Goal: Contribute content: Contribute content

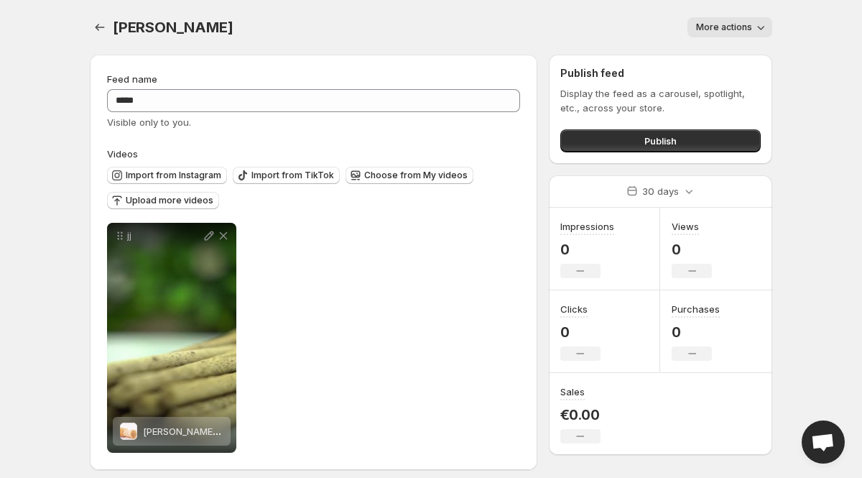
click at [54, 261] on body "Home Feeds Videos Subscription Settings [PERSON_NAME]. This page is ready [PERS…" at bounding box center [431, 239] width 862 height 478
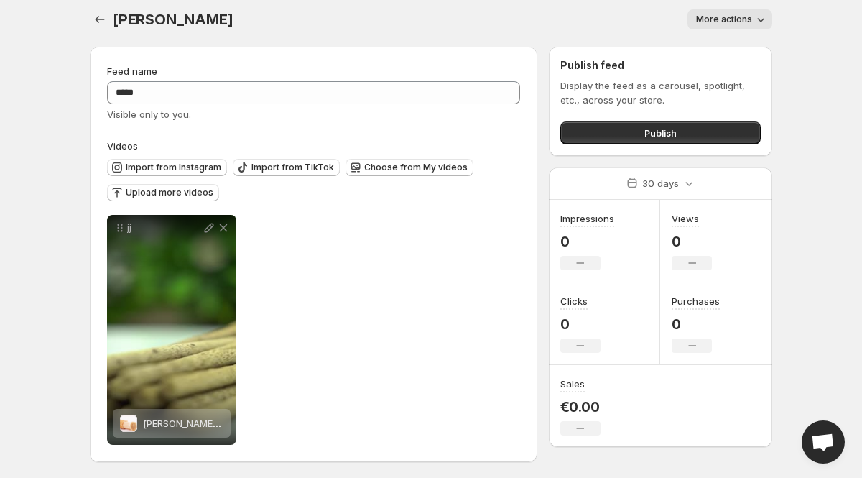
scroll to position [10, 0]
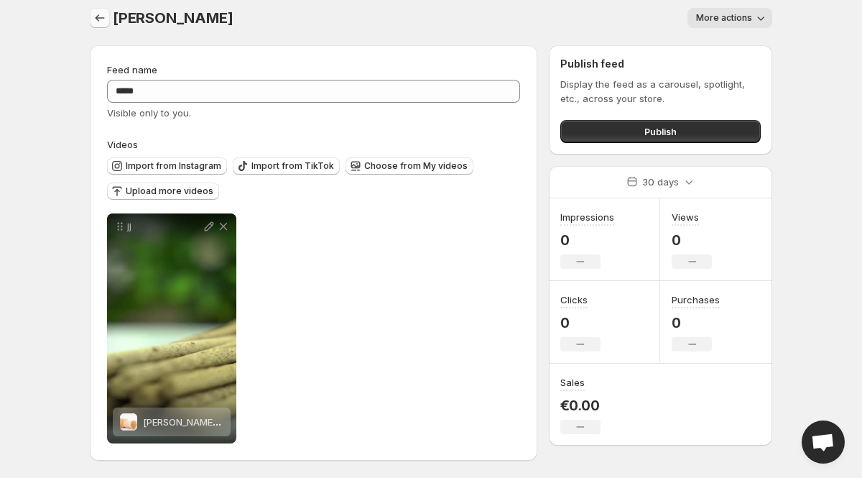
click at [98, 18] on icon "Settings" at bounding box center [100, 18] width 14 height 14
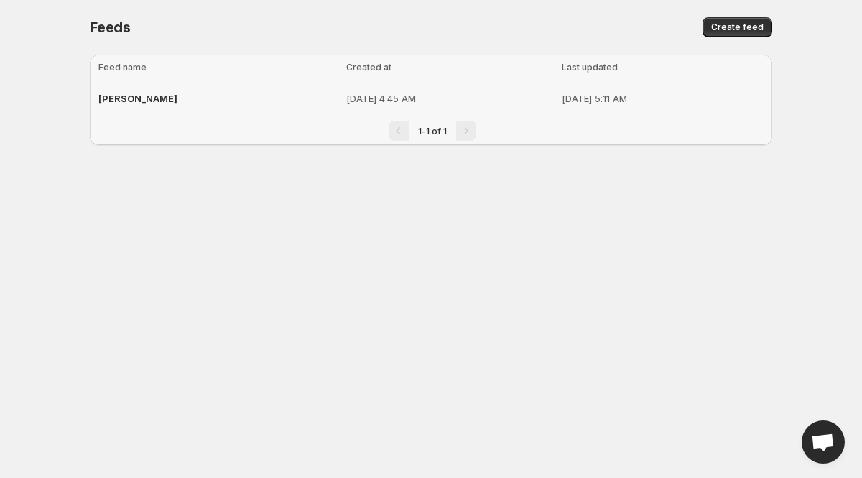
click at [128, 100] on div "[PERSON_NAME]" at bounding box center [217, 99] width 239 height 26
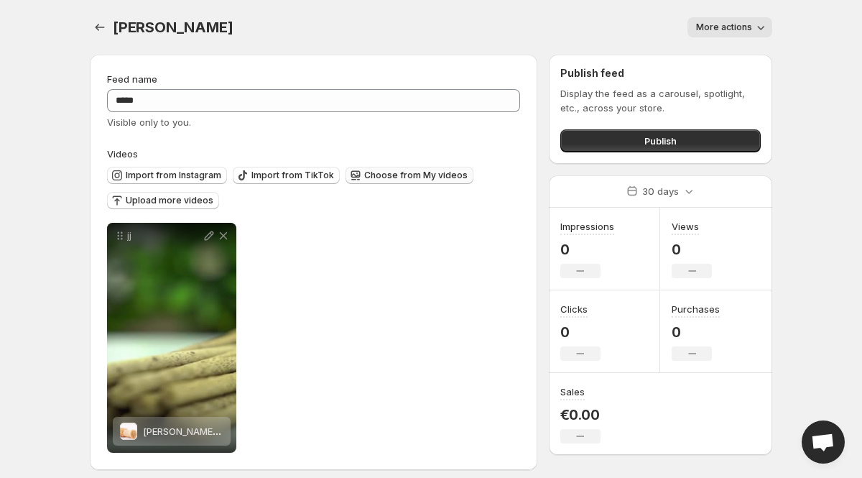
click at [369, 174] on span "Choose from My videos" at bounding box center [415, 175] width 103 height 11
click at [169, 205] on span "Upload more videos" at bounding box center [170, 200] width 88 height 11
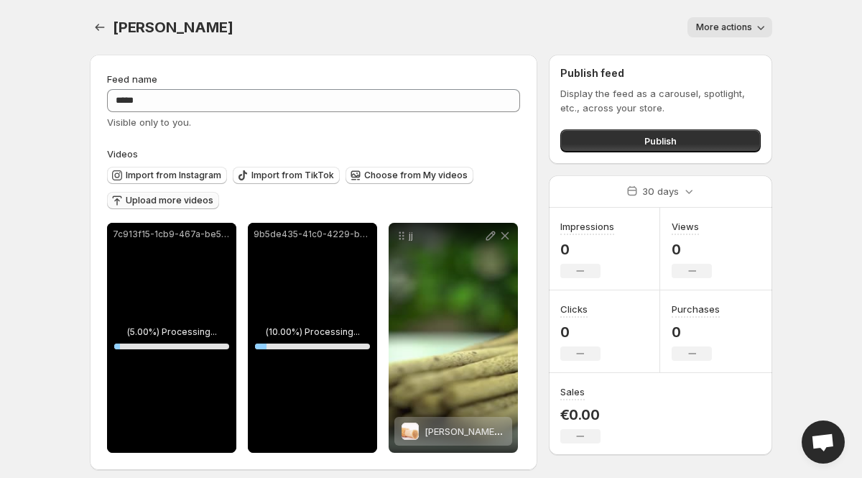
click at [189, 201] on span "Upload more videos" at bounding box center [170, 200] width 88 height 11
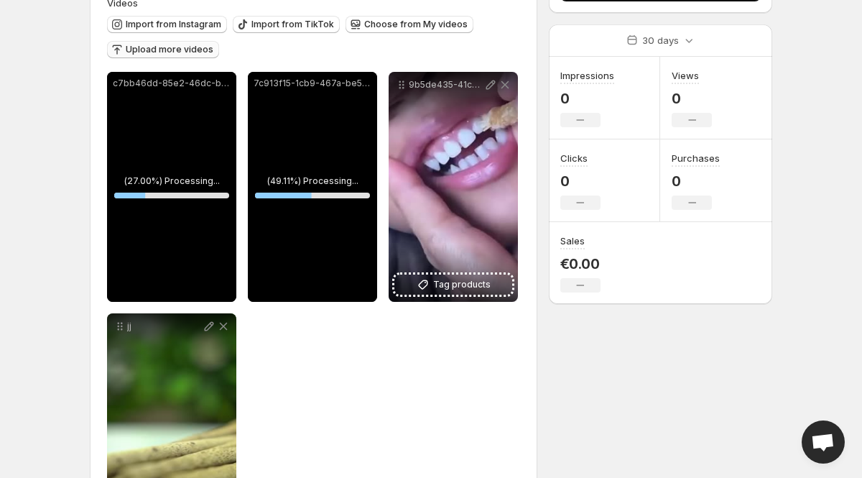
drag, startPoint x: 497, startPoint y: 188, endPoint x: 489, endPoint y: 477, distance: 289.7
click at [489, 477] on div "**********" at bounding box center [313, 270] width 413 height 548
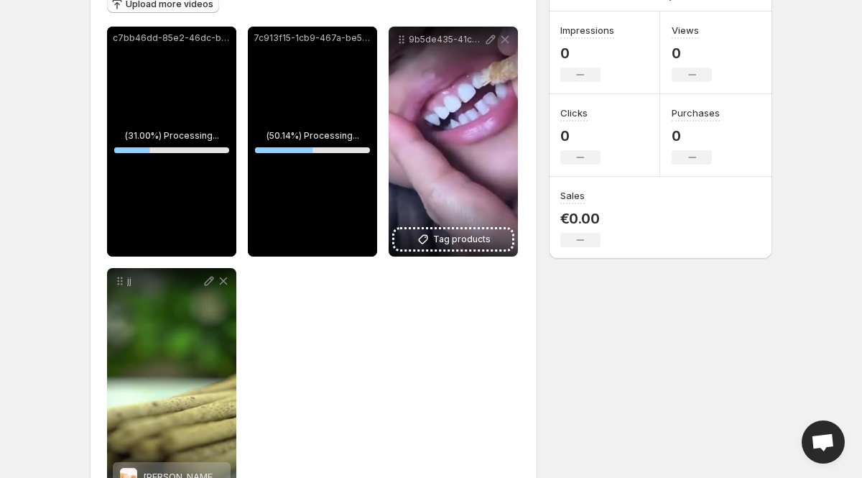
click at [397, 366] on div "**********" at bounding box center [313, 262] width 413 height 471
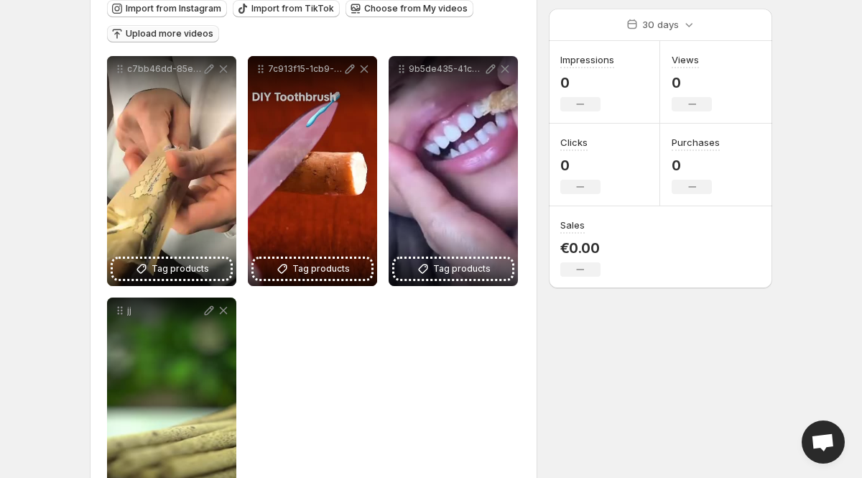
scroll to position [165, 0]
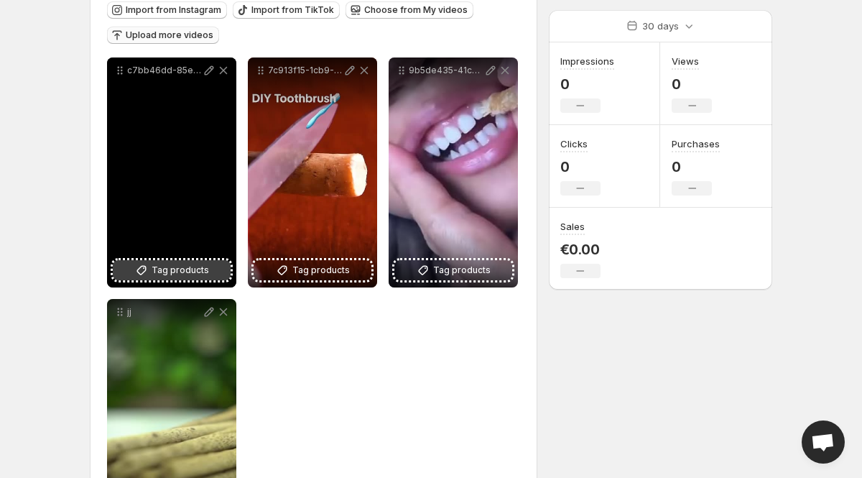
click at [183, 271] on span "Tag products" at bounding box center [180, 270] width 57 height 14
click at [185, 134] on div "c7bb46dd-85e2-46dc-b3d5-8ba2802df3da" at bounding box center [171, 172] width 129 height 230
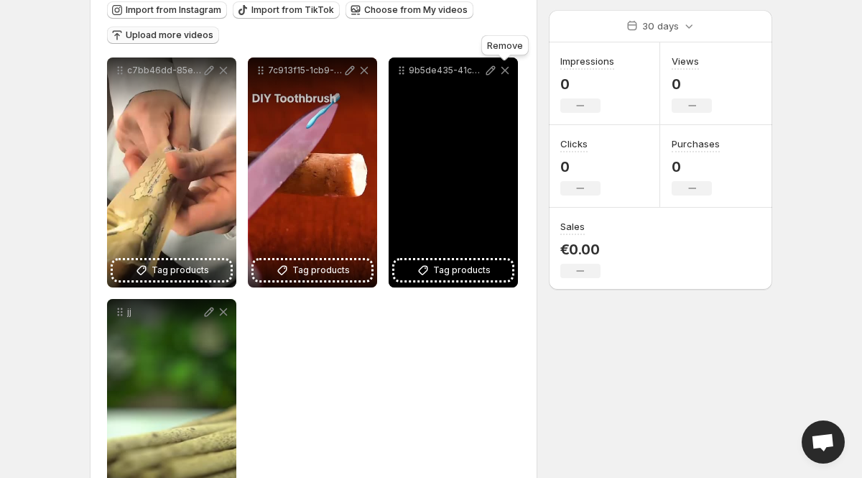
click at [508, 70] on icon at bounding box center [505, 70] width 14 height 14
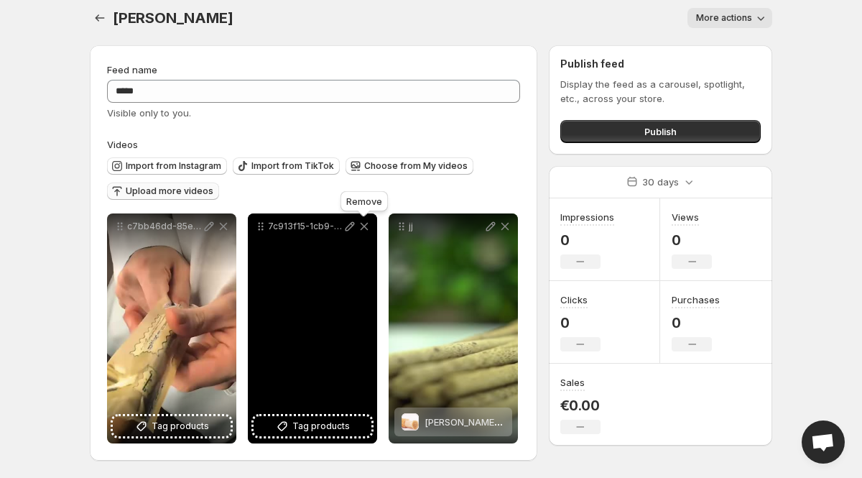
click at [366, 229] on icon at bounding box center [365, 227] width 8 height 8
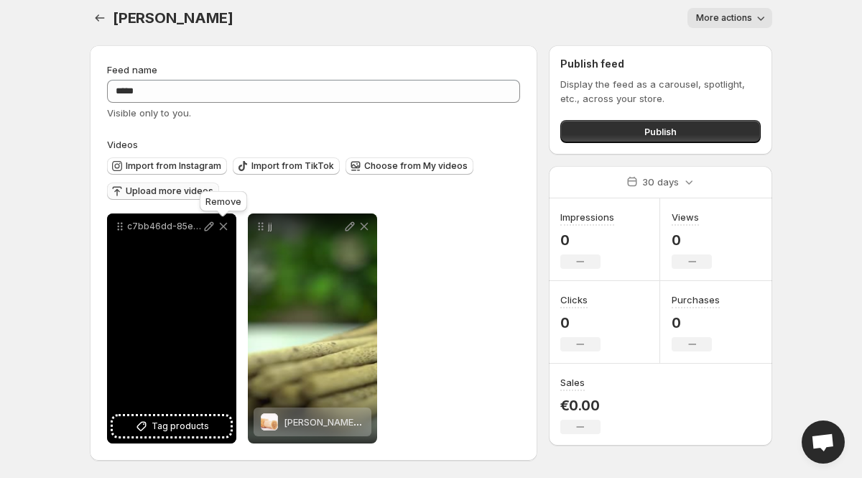
click at [224, 231] on icon at bounding box center [223, 226] width 14 height 14
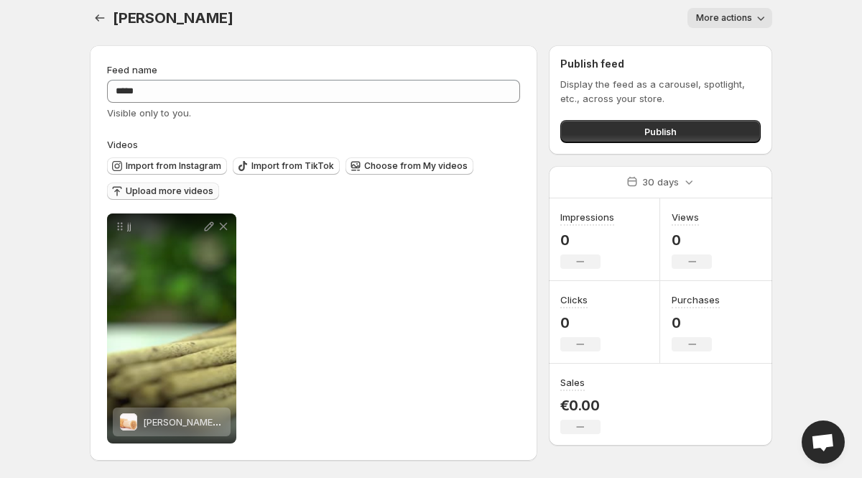
click at [177, 185] on button "Upload more videos" at bounding box center [163, 191] width 112 height 17
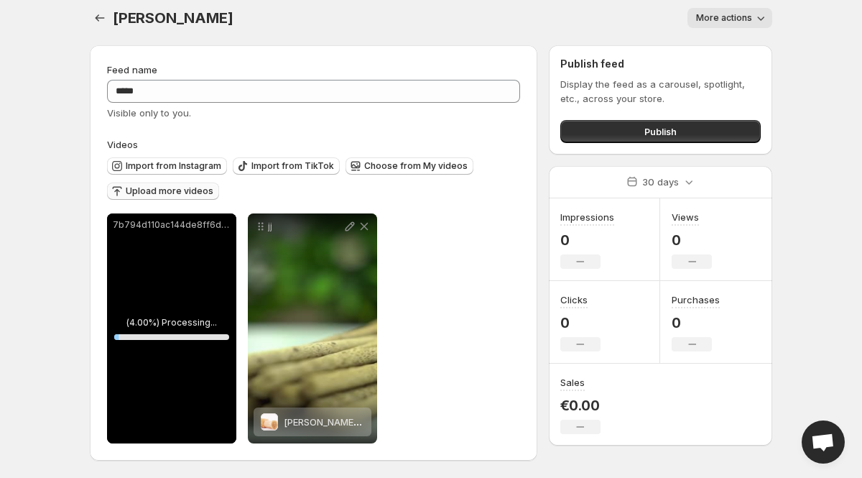
click at [172, 193] on span "Upload more videos" at bounding box center [170, 190] width 88 height 11
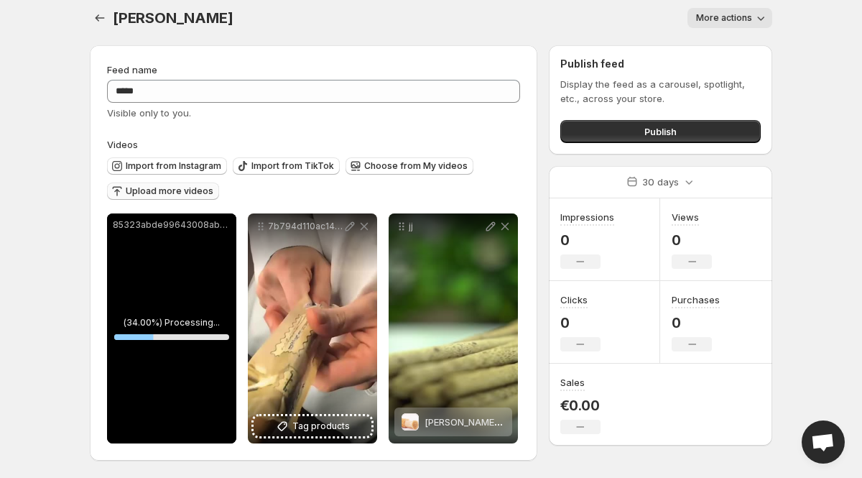
click at [160, 190] on span "Upload more videos" at bounding box center [170, 190] width 88 height 11
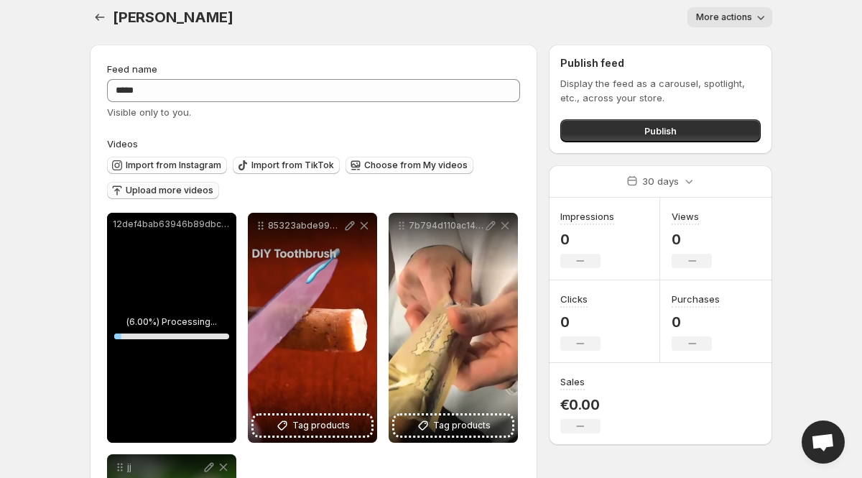
click at [73, 301] on div "**********" at bounding box center [431, 354] width 717 height 729
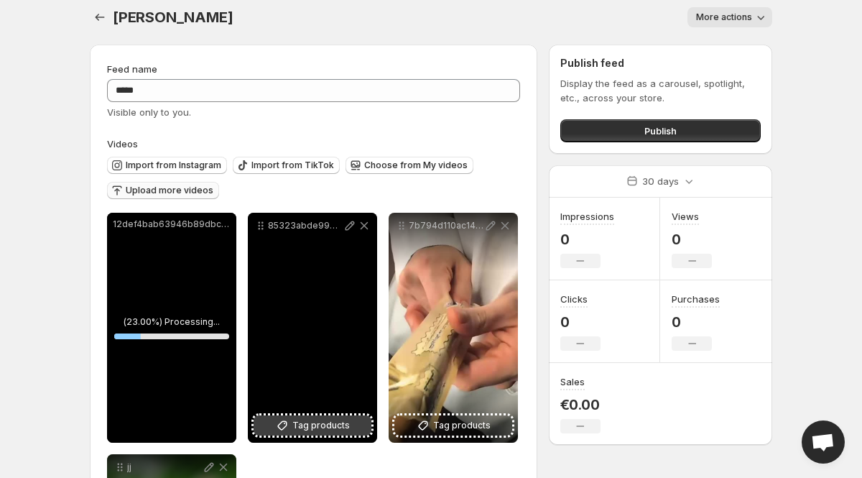
click at [326, 423] on span "Tag products" at bounding box center [320, 425] width 57 height 14
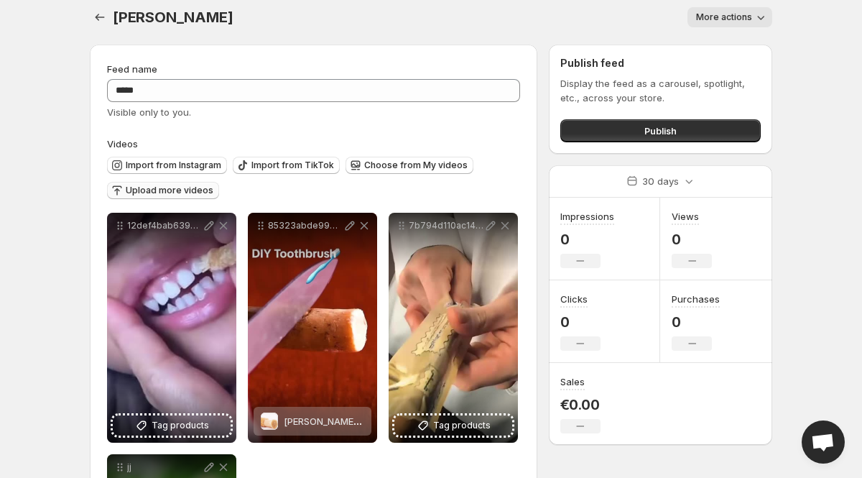
drag, startPoint x: 378, startPoint y: 458, endPoint x: 365, endPoint y: 477, distance: 22.7
click at [365, 477] on div "**********" at bounding box center [313, 448] width 413 height 471
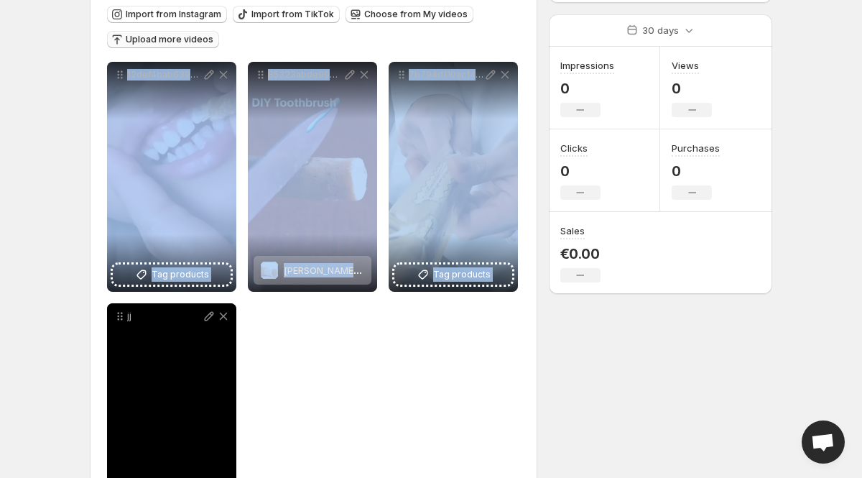
scroll to position [251, 0]
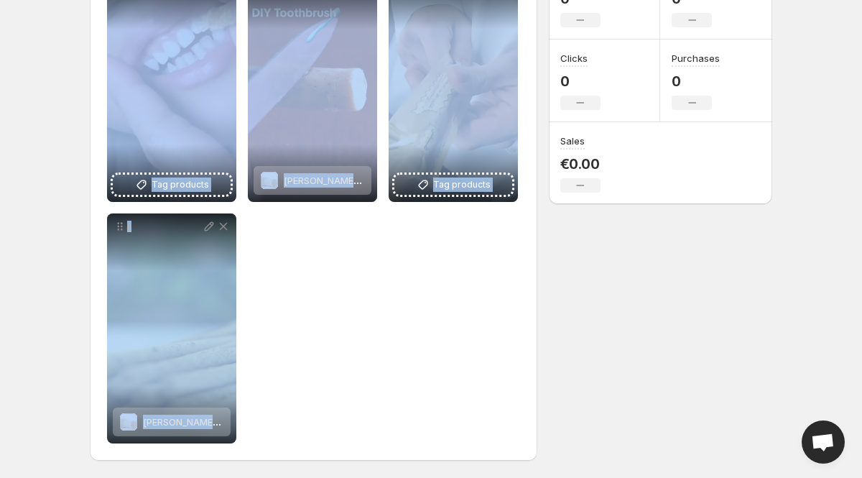
drag, startPoint x: 55, startPoint y: 388, endPoint x: 142, endPoint y: 477, distance: 125.0
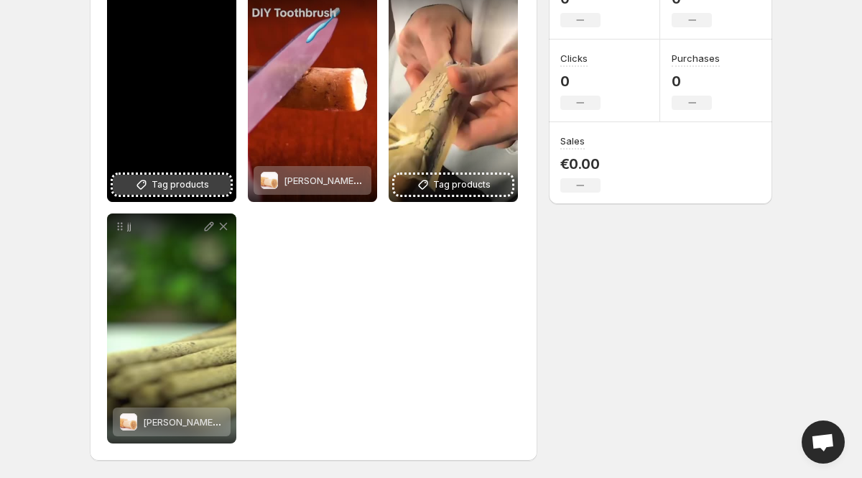
click at [165, 183] on span "Tag products" at bounding box center [180, 184] width 57 height 14
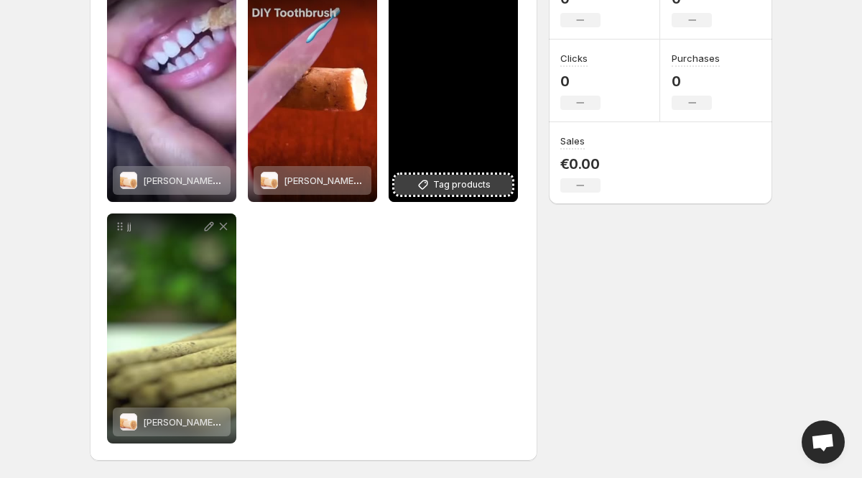
click at [445, 191] on span "Tag products" at bounding box center [461, 184] width 57 height 14
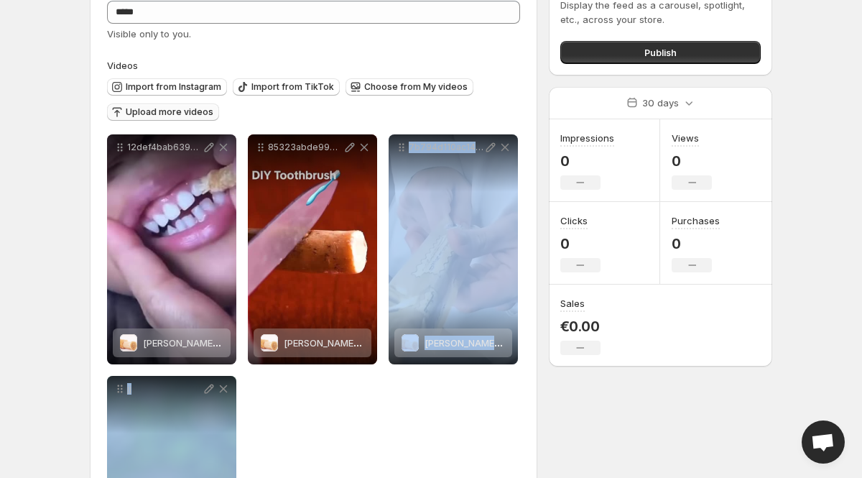
scroll to position [0, 0]
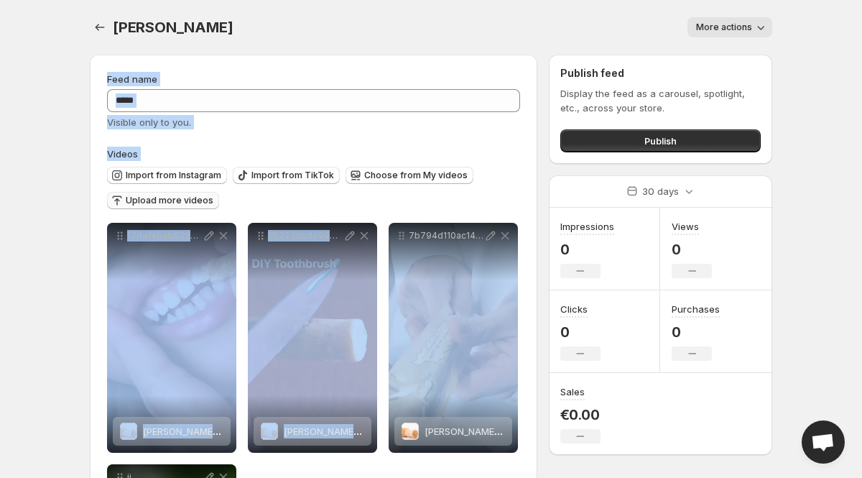
drag, startPoint x: 595, startPoint y: 318, endPoint x: 567, endPoint y: -33, distance: 352.5
click at [567, 0] on html "**********" at bounding box center [431, 239] width 862 height 478
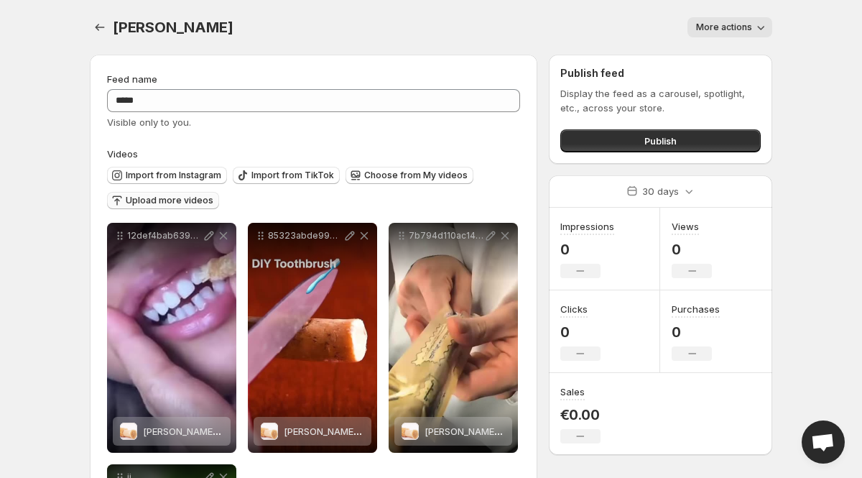
click at [471, 6] on div "Siwak. This page is ready Siwak More actions More actions More actions" at bounding box center [431, 27] width 683 height 55
click at [623, 139] on button "Publish" at bounding box center [660, 140] width 200 height 23
